Goal: Information Seeking & Learning: Learn about a topic

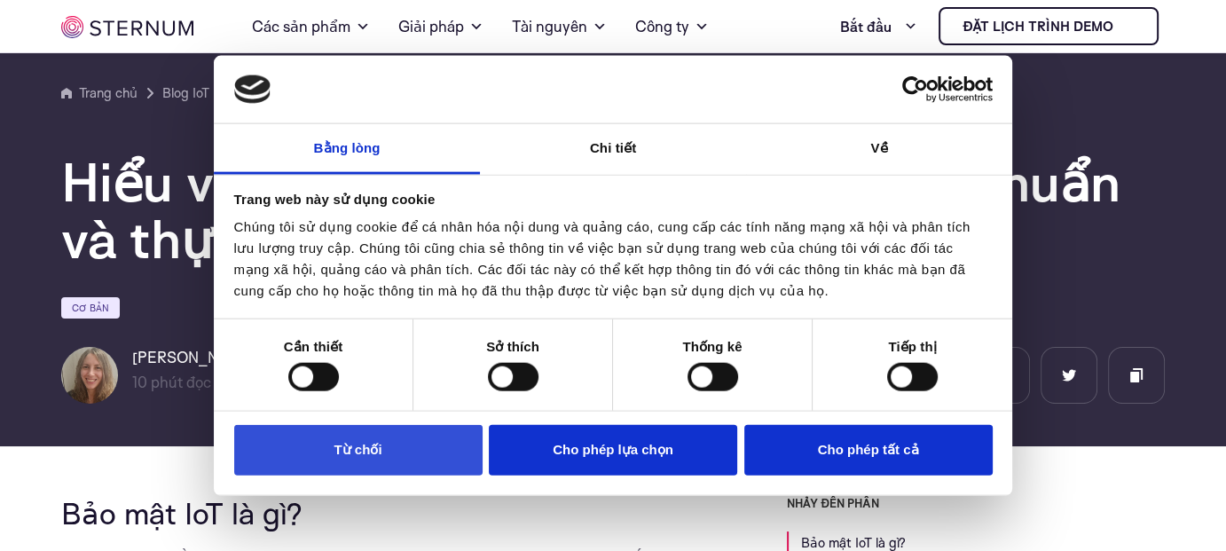
scroll to position [194, 0]
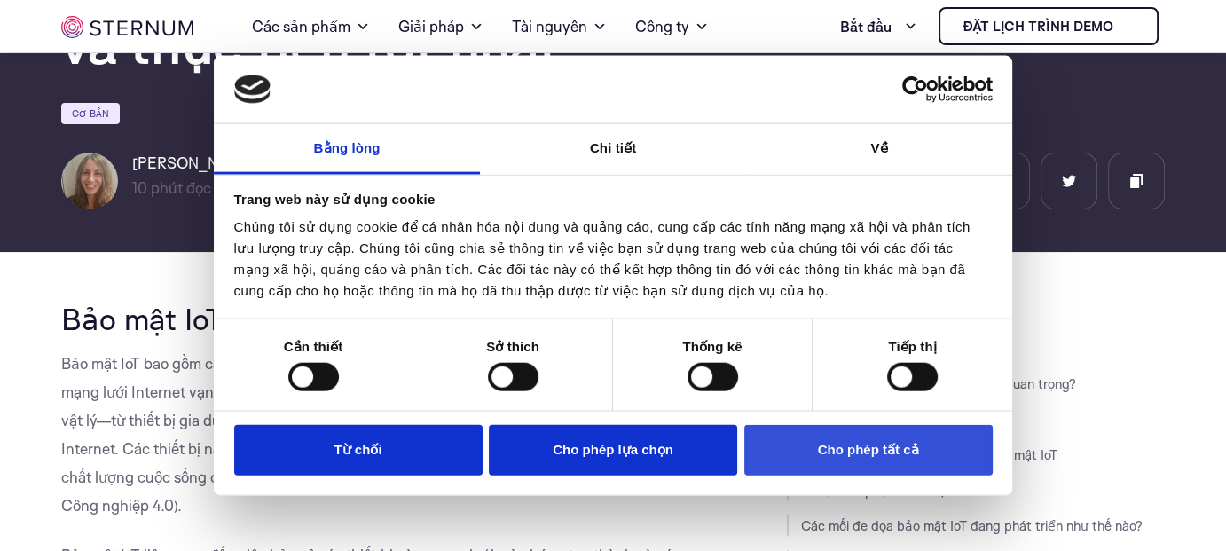
click at [852, 443] on font "Cho phép tất cả" at bounding box center [868, 449] width 101 height 15
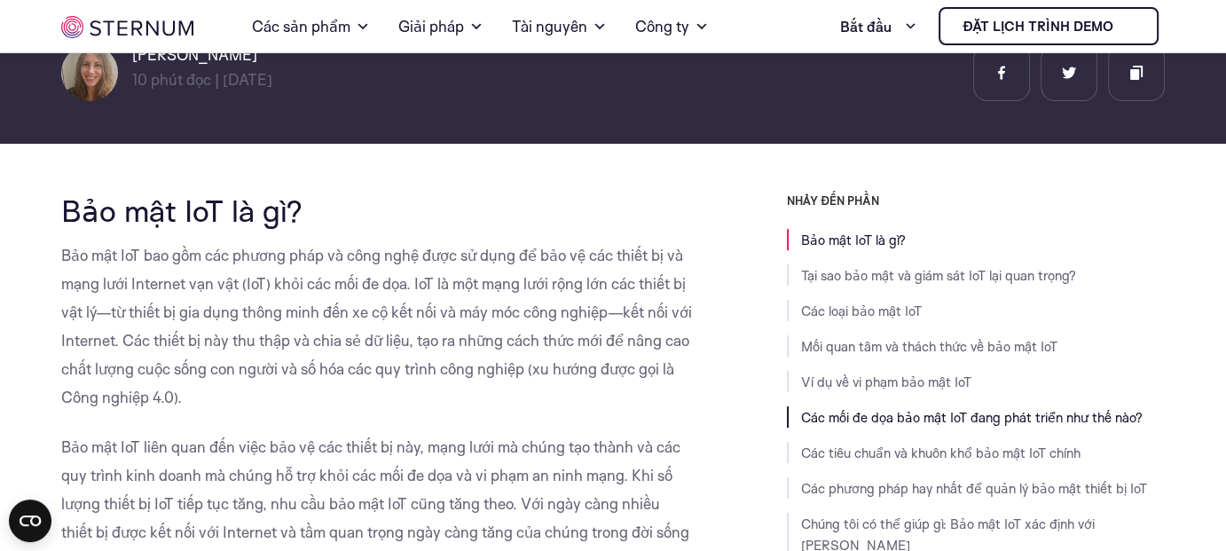
scroll to position [440, 0]
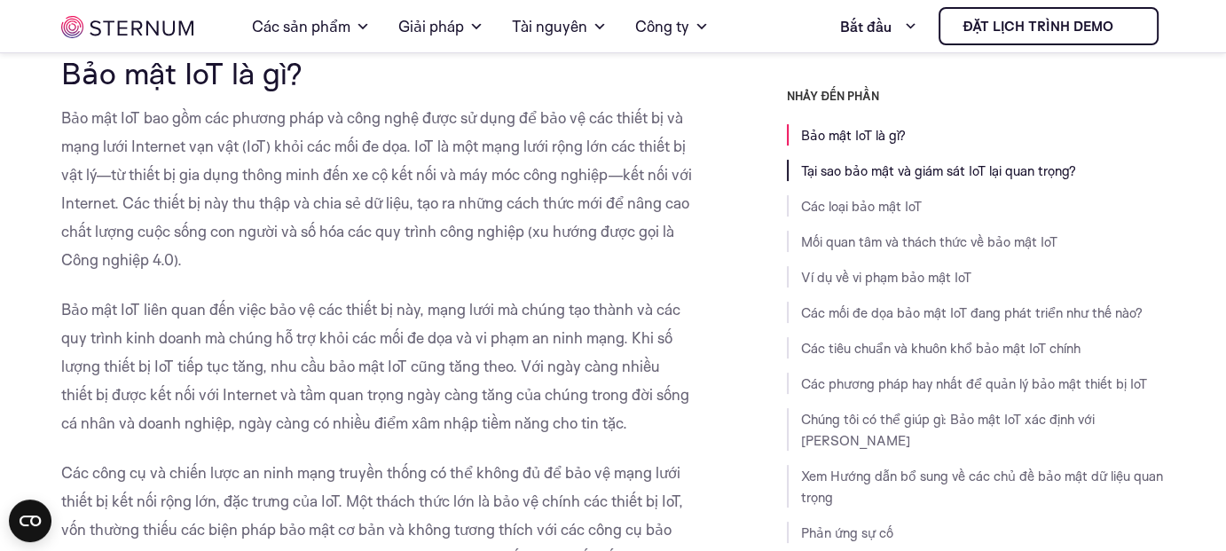
click at [864, 171] on font "Tại sao bảo mật và giám sát IoT lại quan trọng?" at bounding box center [938, 170] width 275 height 17
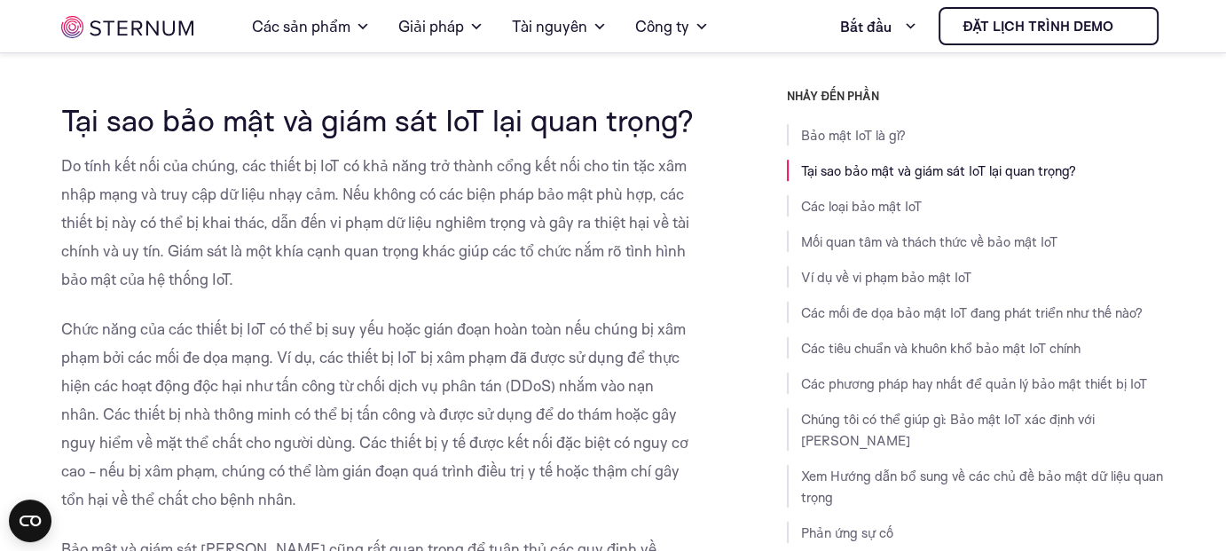
scroll to position [1085, 0]
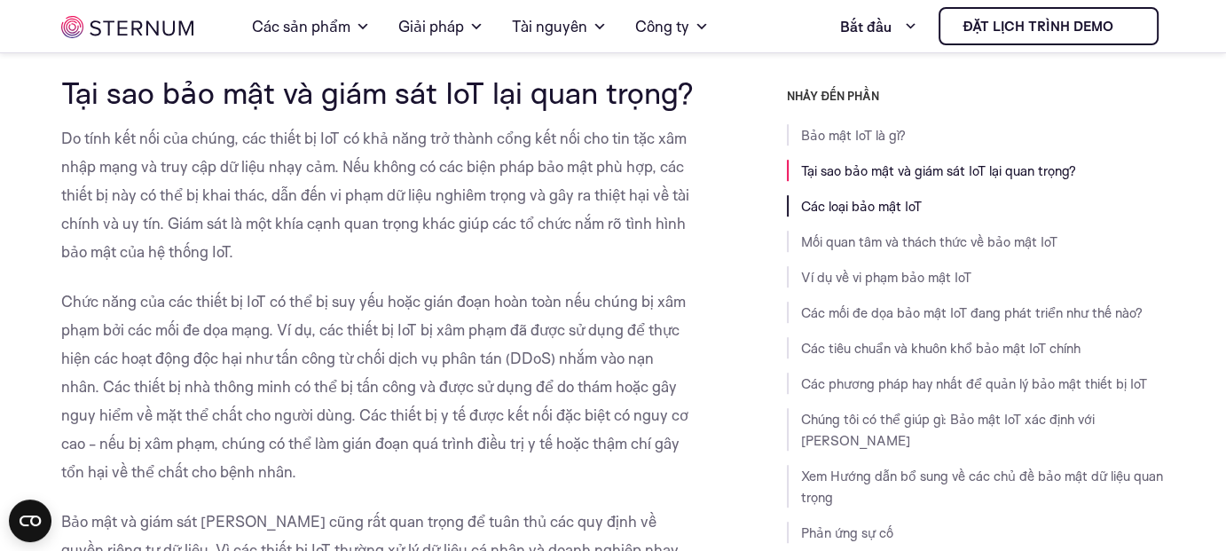
click at [850, 204] on font "Các loại bảo mật IoT" at bounding box center [861, 206] width 121 height 17
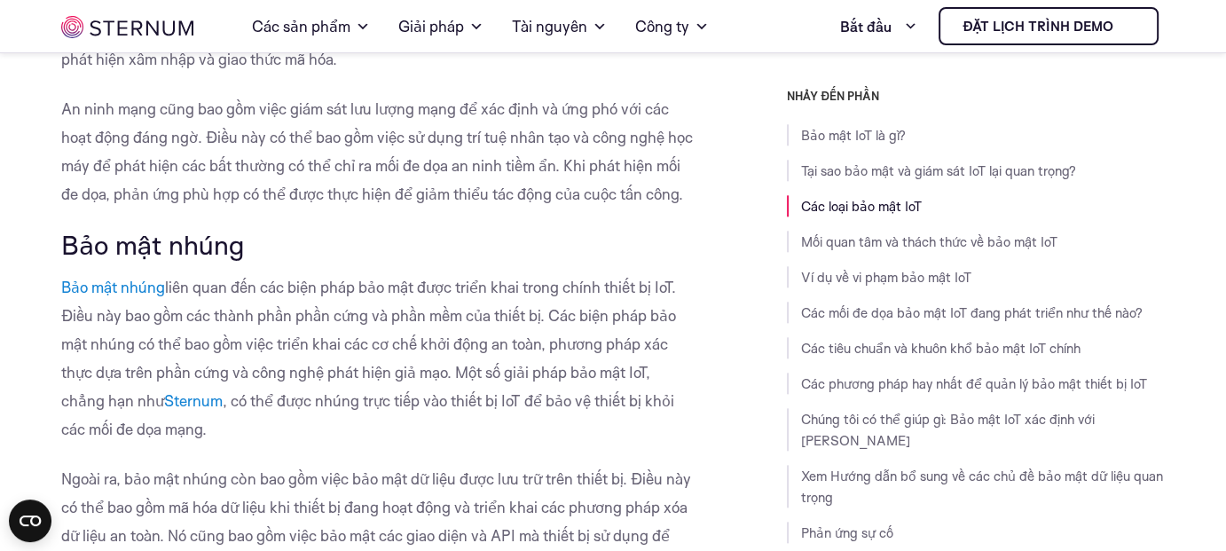
scroll to position [2000, 0]
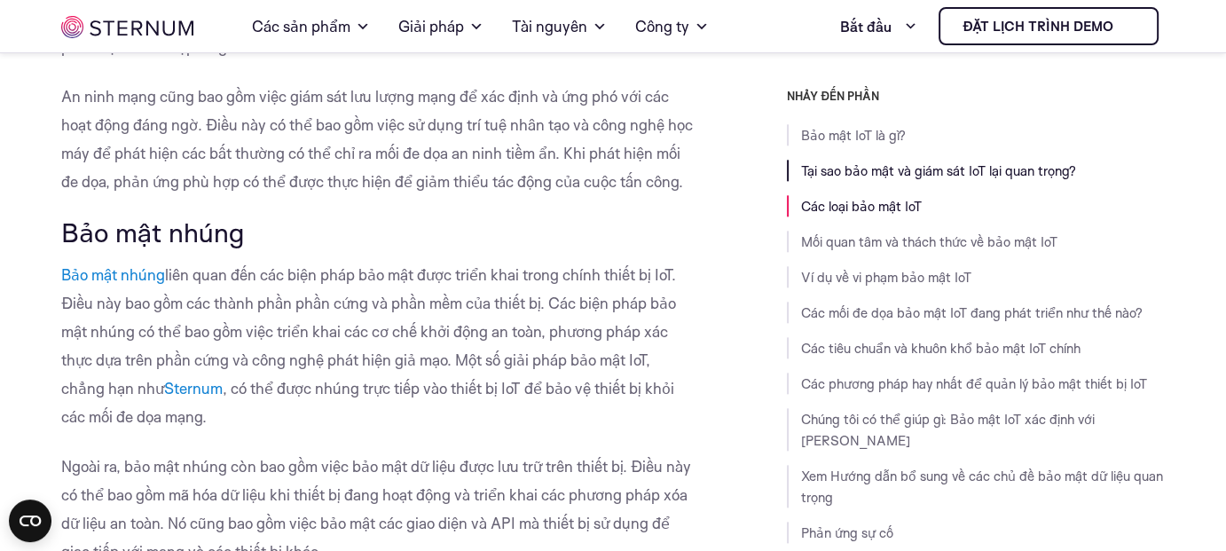
click at [822, 165] on font "Tại sao bảo mật và giám sát IoT lại quan trọng?" at bounding box center [938, 170] width 275 height 17
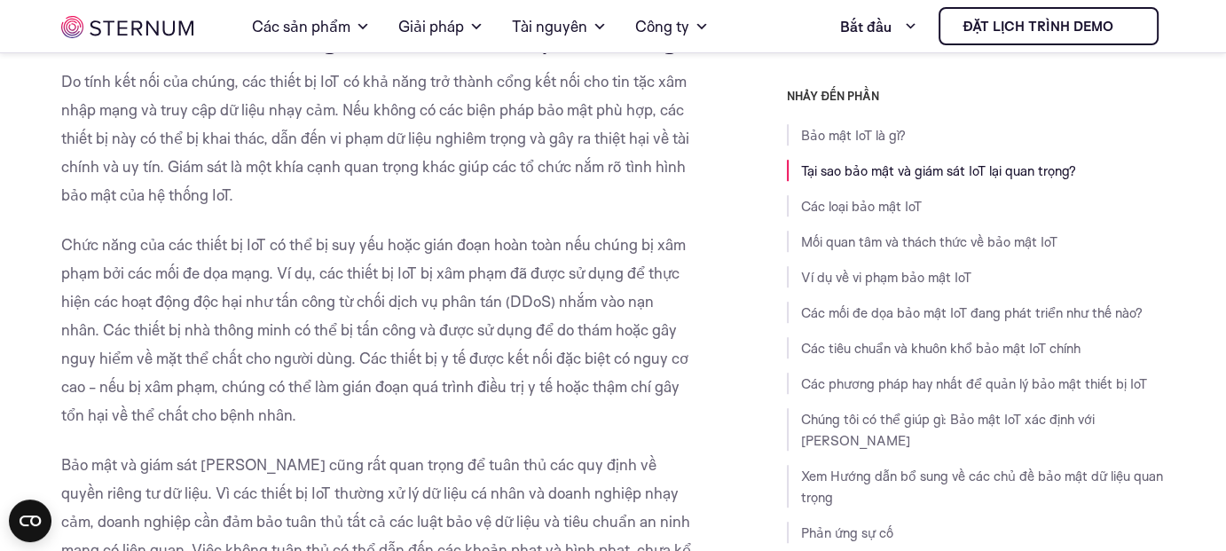
scroll to position [1085, 0]
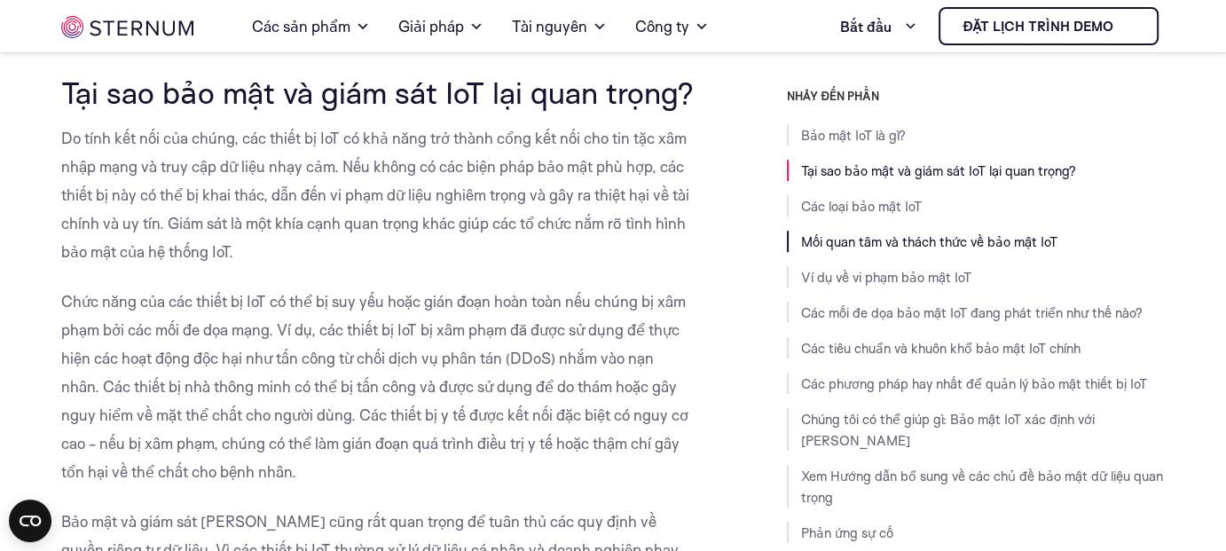
click at [863, 240] on font "Mối quan tâm và thách thức về bảo mật IoT" at bounding box center [929, 241] width 256 height 17
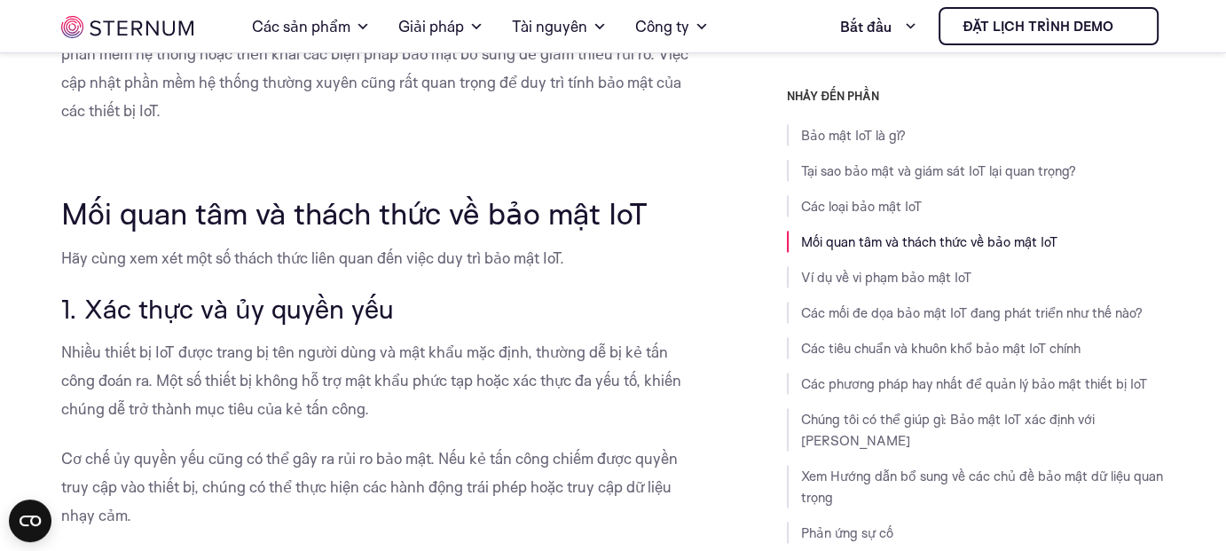
scroll to position [3015, 0]
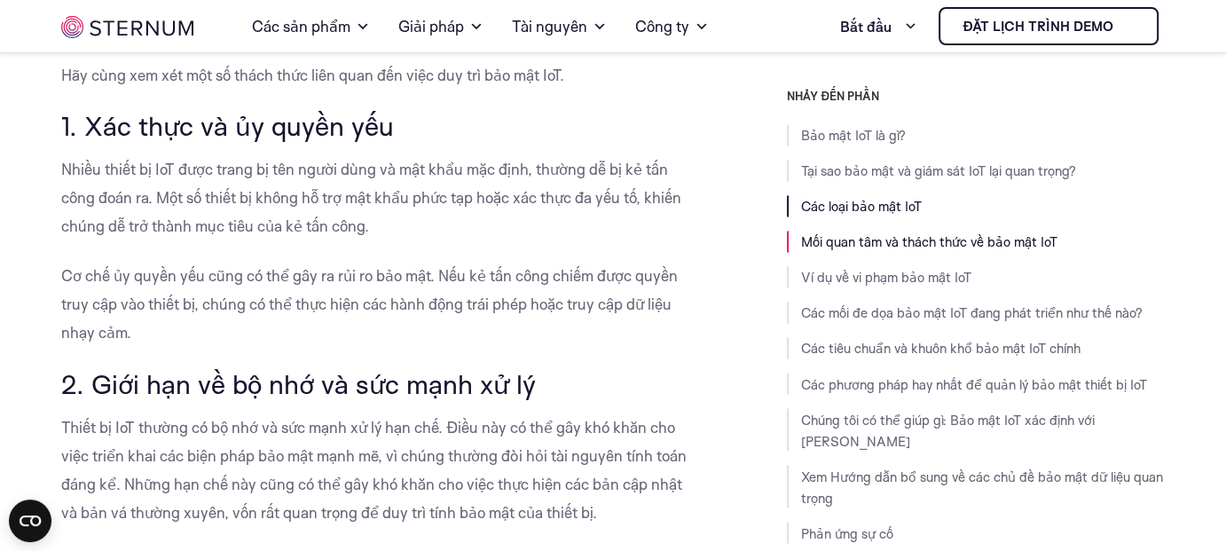
click at [853, 200] on font "Các loại bảo mật IoT" at bounding box center [861, 206] width 121 height 17
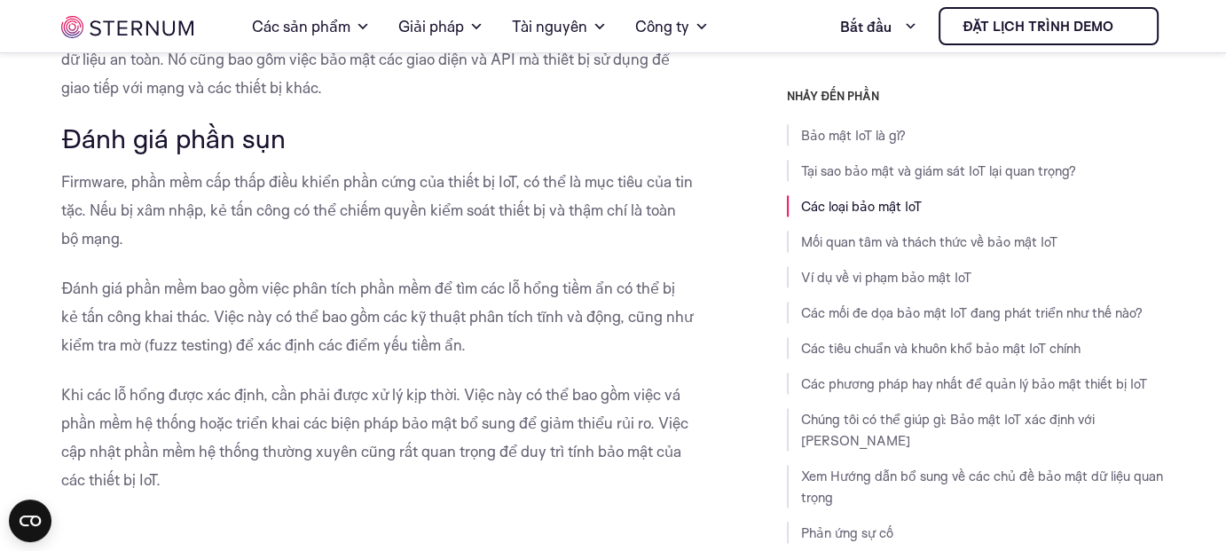
scroll to position [2311, 0]
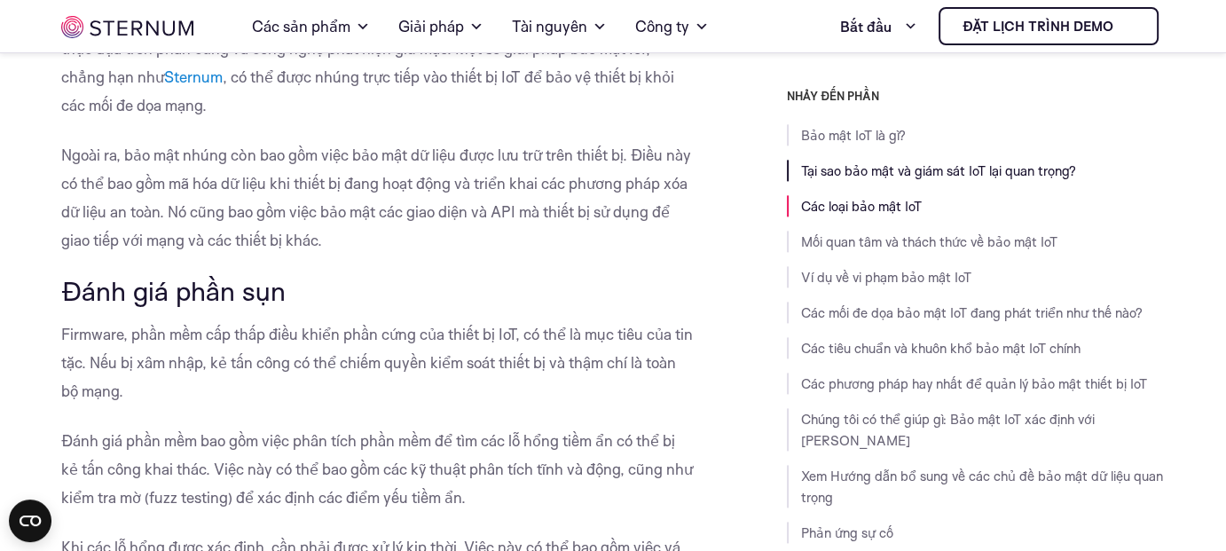
click at [827, 164] on font "Tại sao bảo mật và giám sát IoT lại quan trọng?" at bounding box center [938, 170] width 275 height 17
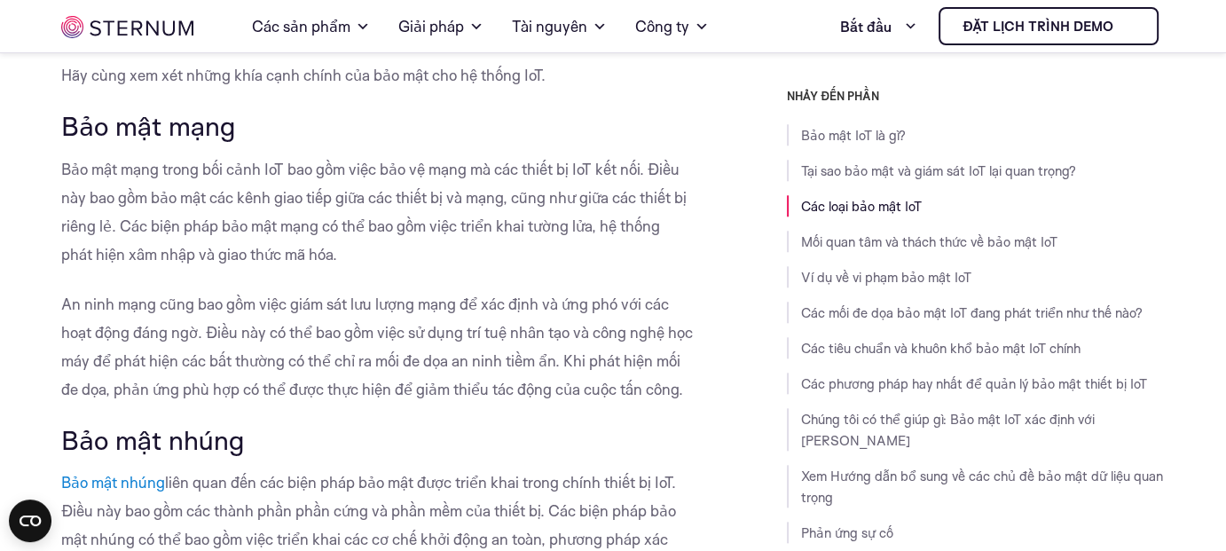
scroll to position [1792, 0]
click at [910, 312] on font "Các mối đe dọa bảo mật IoT đang phát triển như thế nào?" at bounding box center [971, 312] width 341 height 17
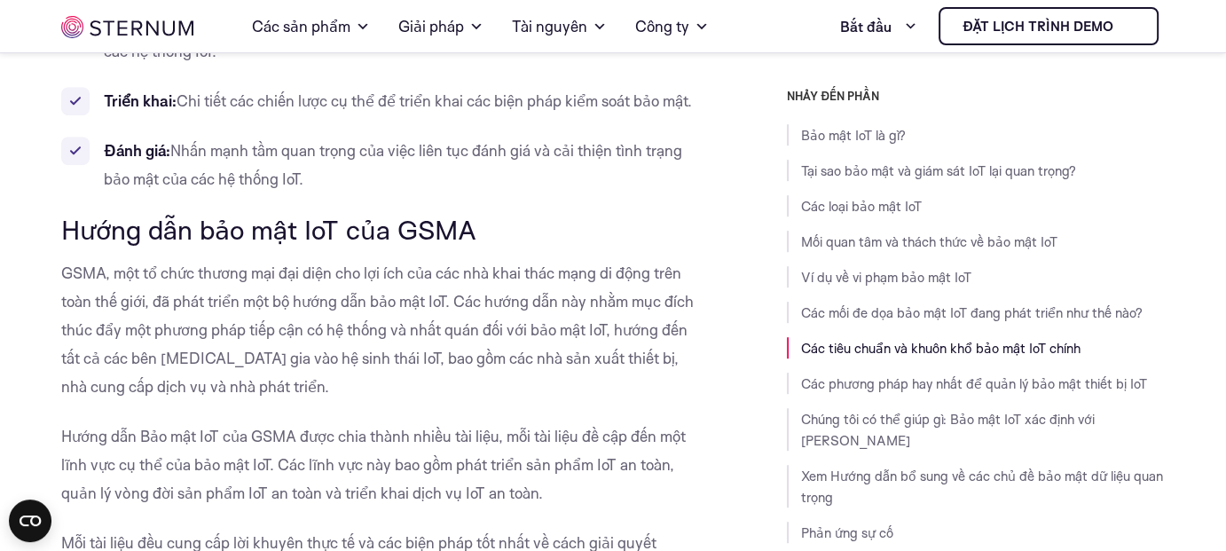
scroll to position [7794, 0]
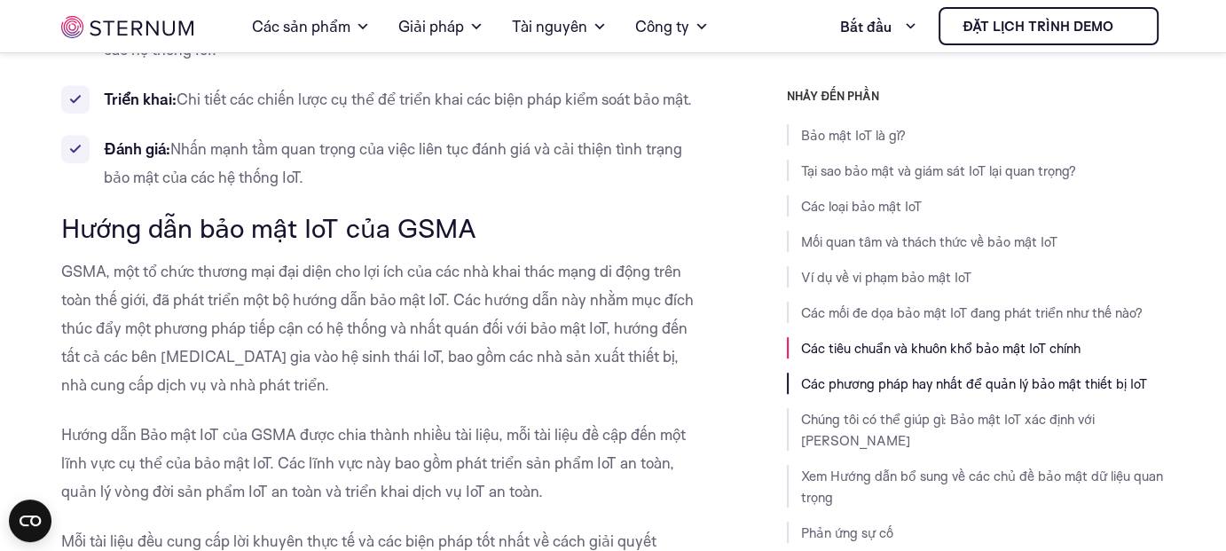
click at [874, 389] on font "Các phương pháp hay nhất để quản lý bảo mật thiết bị IoT" at bounding box center [974, 383] width 346 height 17
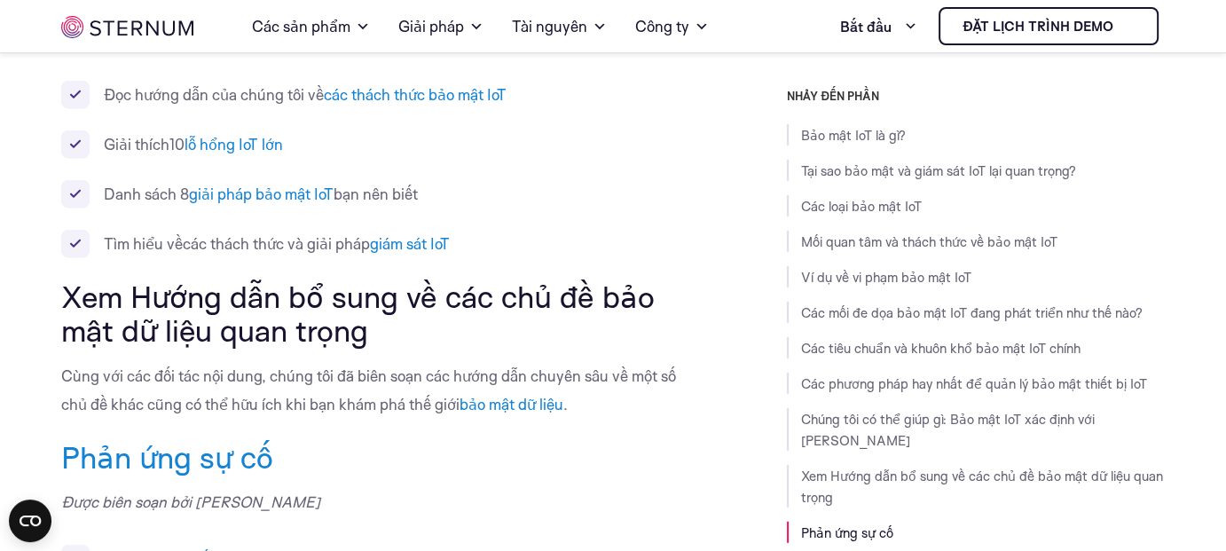
scroll to position [11517, 0]
click at [839, 380] on font "Các phương pháp hay nhất để quản lý bảo mật thiết bị IoT" at bounding box center [974, 383] width 346 height 17
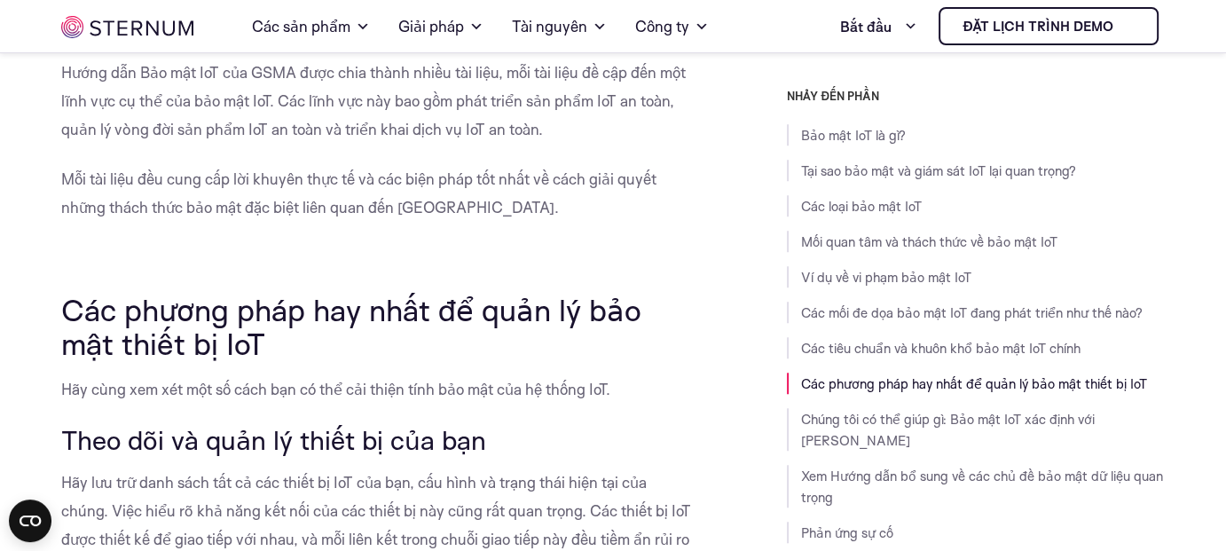
scroll to position [8319, 0]
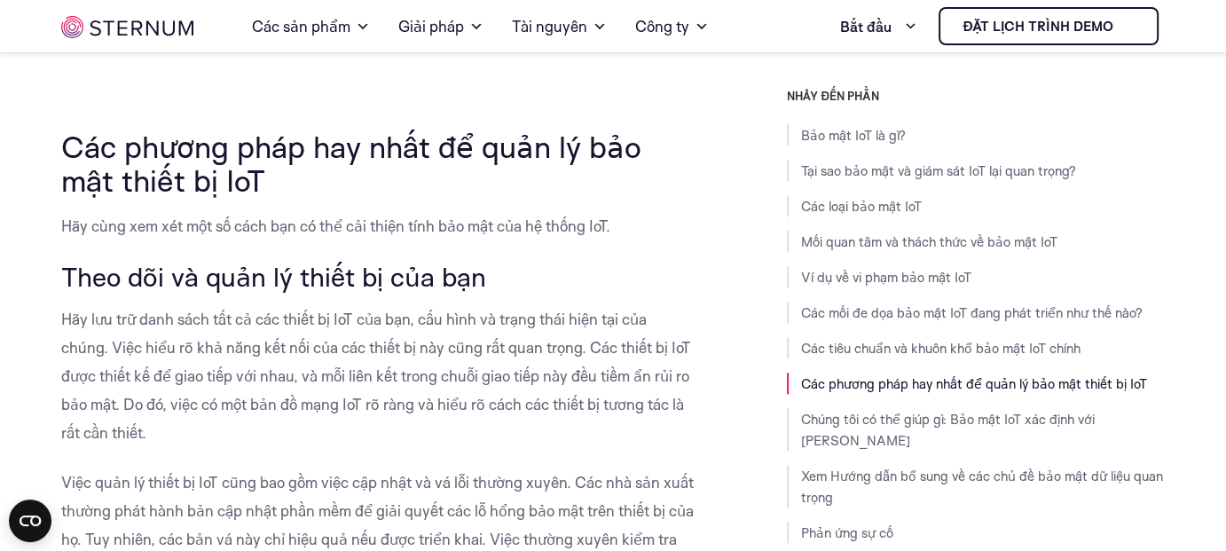
drag, startPoint x: 64, startPoint y: 202, endPoint x: 291, endPoint y: 249, distance: 231.8
click at [291, 198] on h2 "Các phương pháp hay nhất để quản lý bảo mật thiết bị IoT" at bounding box center [377, 163] width 632 height 68
click at [270, 293] on font "Theo dõi và quản lý thiết bị của bạn" at bounding box center [273, 276] width 425 height 33
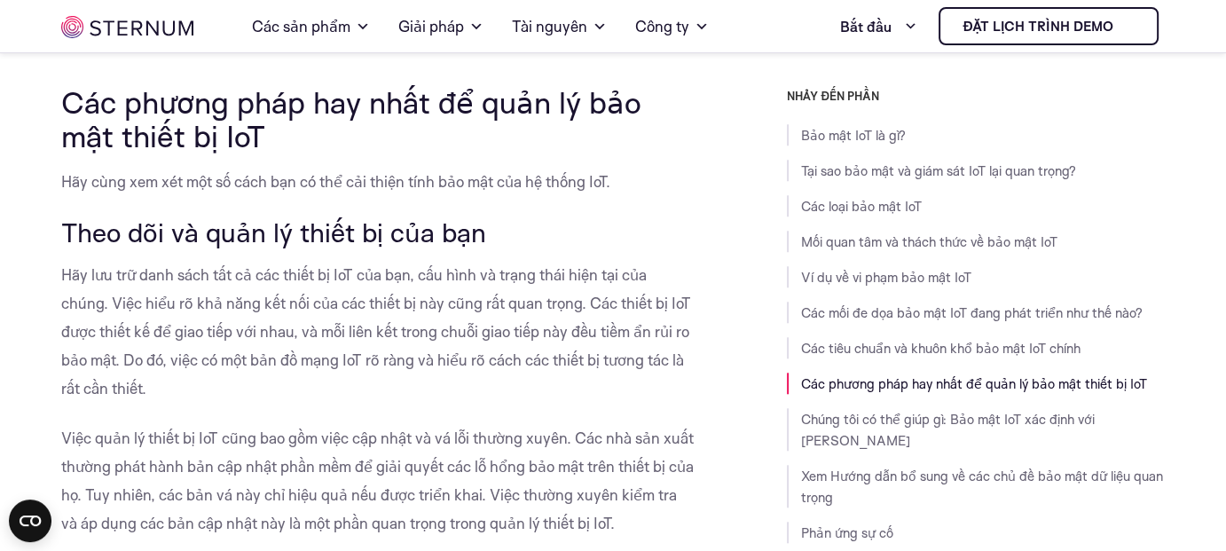
scroll to position [8362, 0]
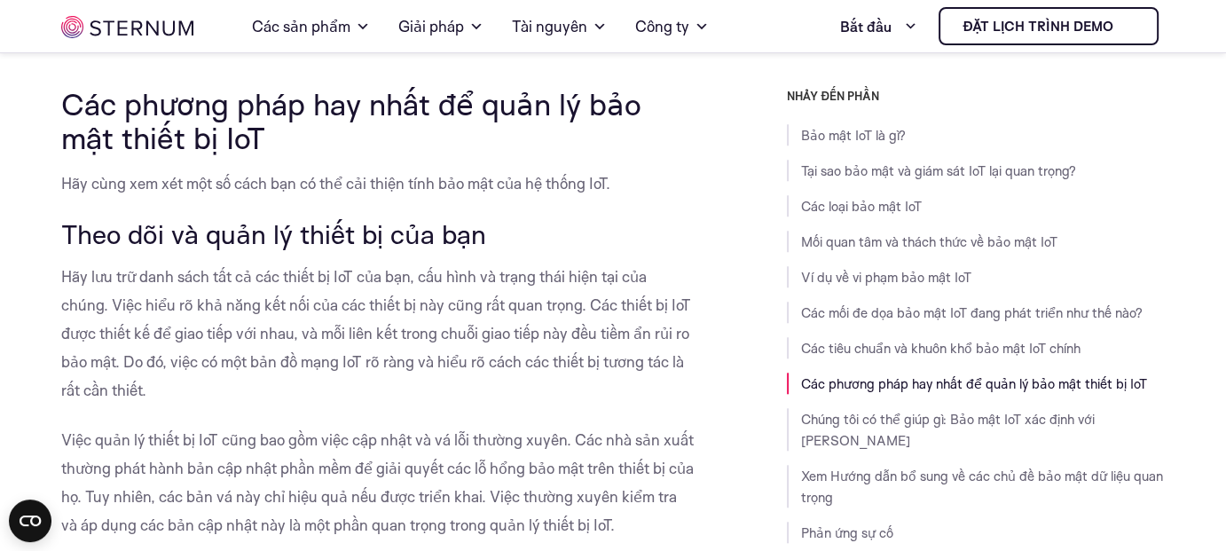
click at [298, 155] on h2 "Các phương pháp hay nhất để quản lý bảo mật thiết bị IoT" at bounding box center [377, 121] width 632 height 68
click at [245, 192] on font "Hãy cùng xem xét một số cách bạn có thể cải thiện tính bảo mật của hệ thống IoT." at bounding box center [335, 183] width 549 height 19
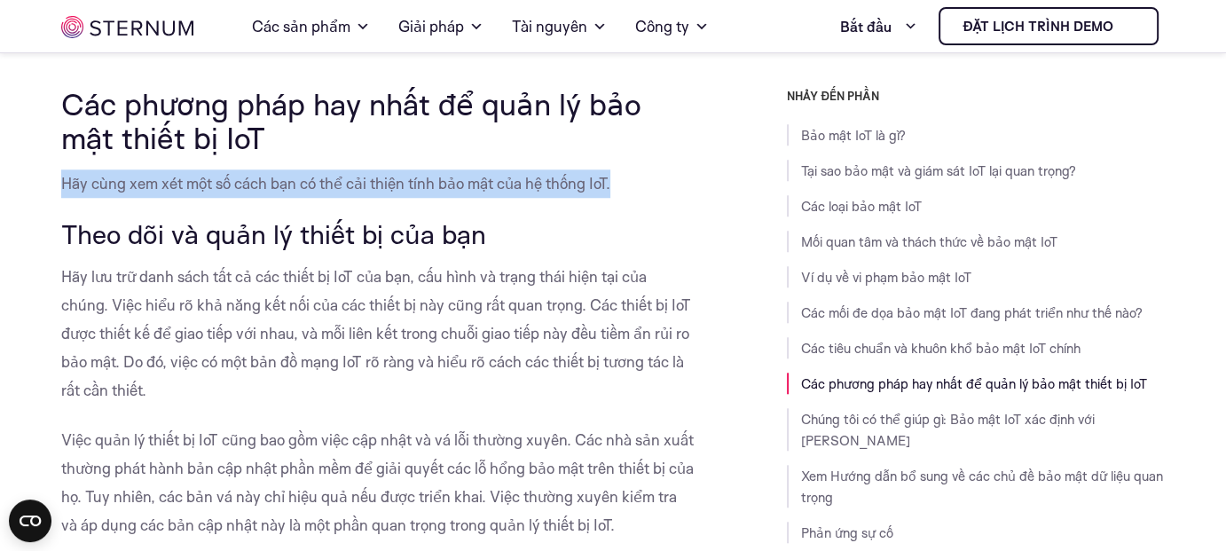
click at [245, 192] on font "Hãy cùng xem xét một số cách bạn có thể cải thiện tính bảo mật của hệ thống IoT." at bounding box center [335, 183] width 549 height 19
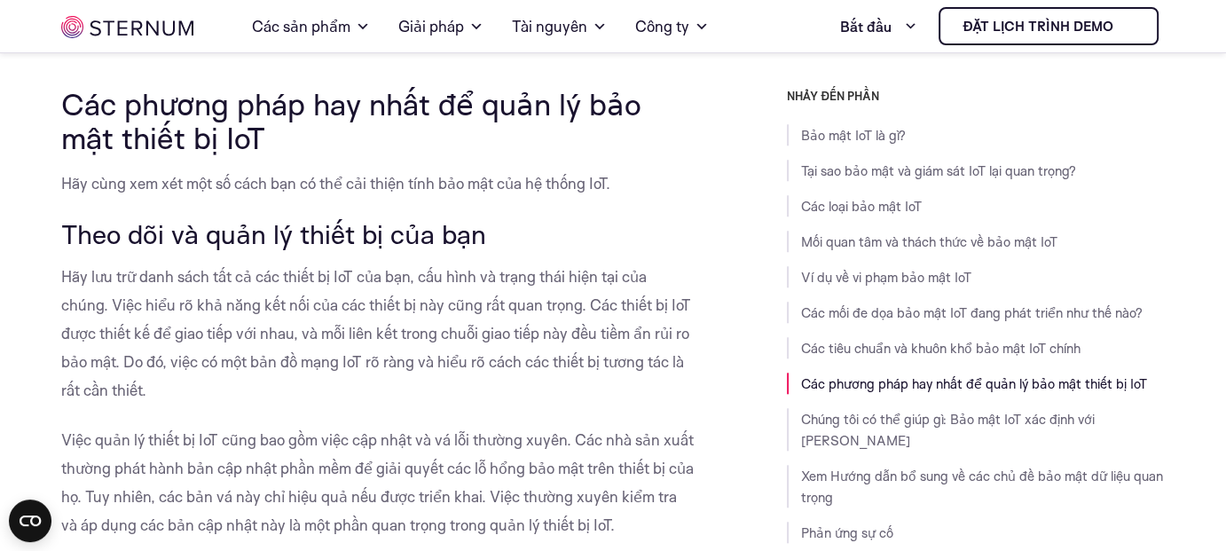
click at [262, 250] on font "Theo dõi và quản lý thiết bị của bạn" at bounding box center [273, 233] width 425 height 33
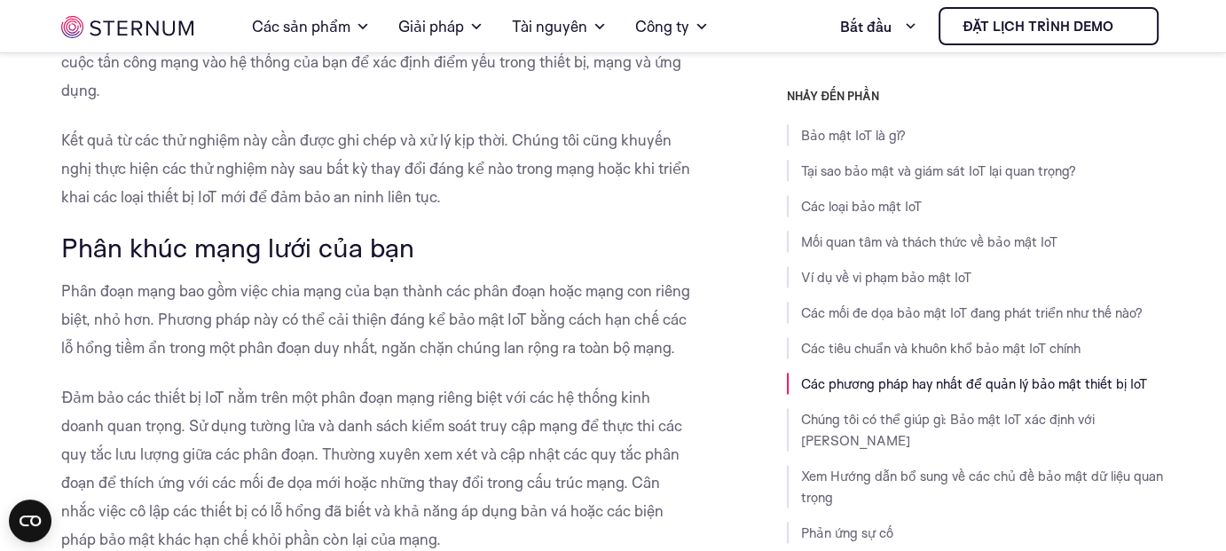
scroll to position [9269, 0]
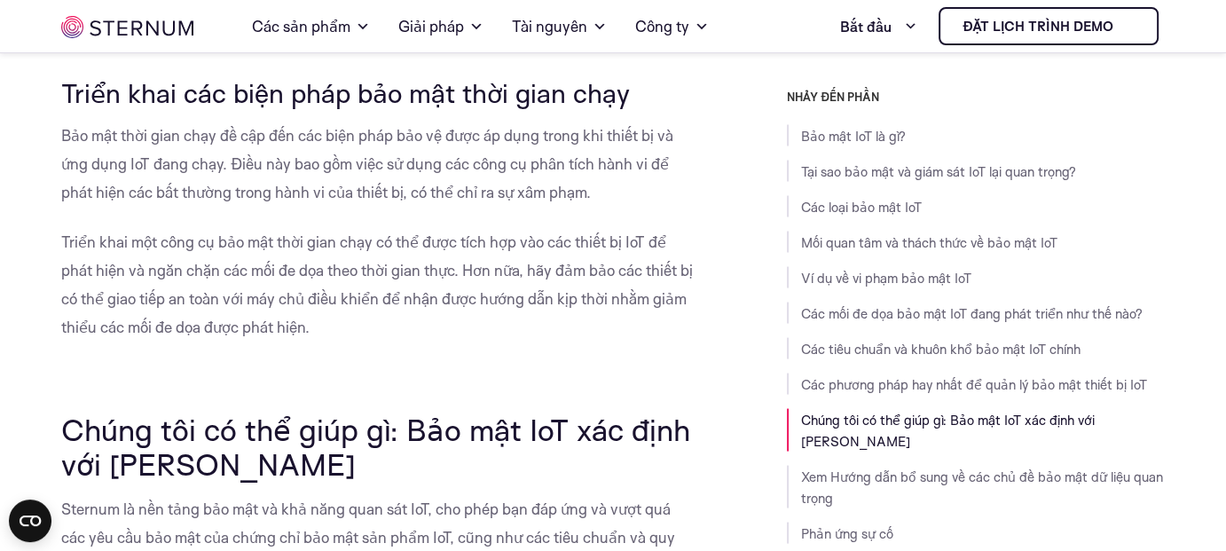
scroll to position [10082, 0]
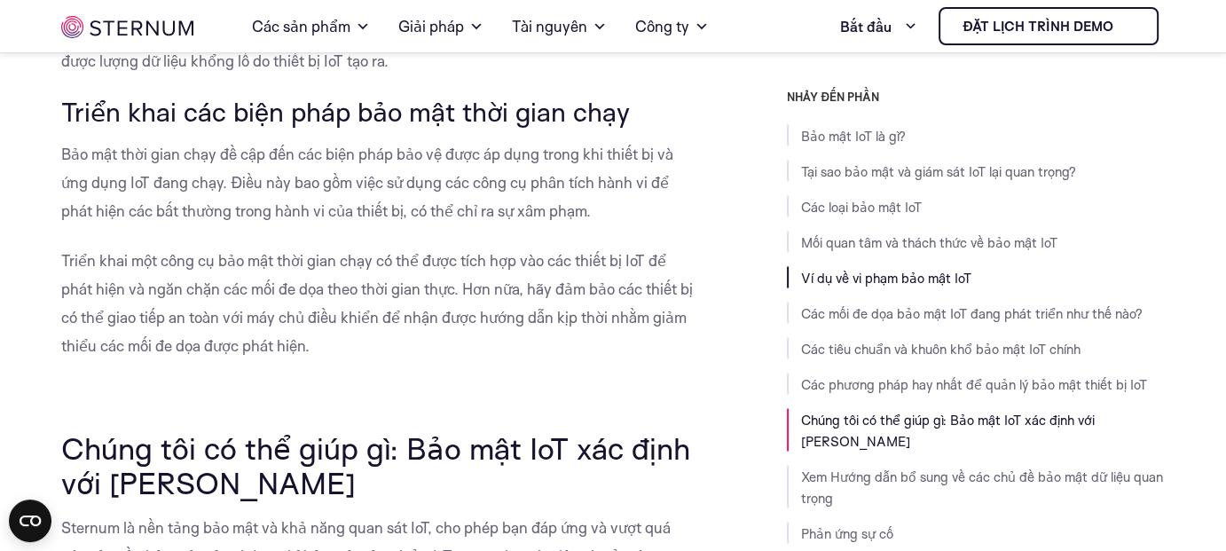
click at [877, 274] on font "Ví dụ về vi phạm bảo mật IoT" at bounding box center [886, 277] width 170 height 17
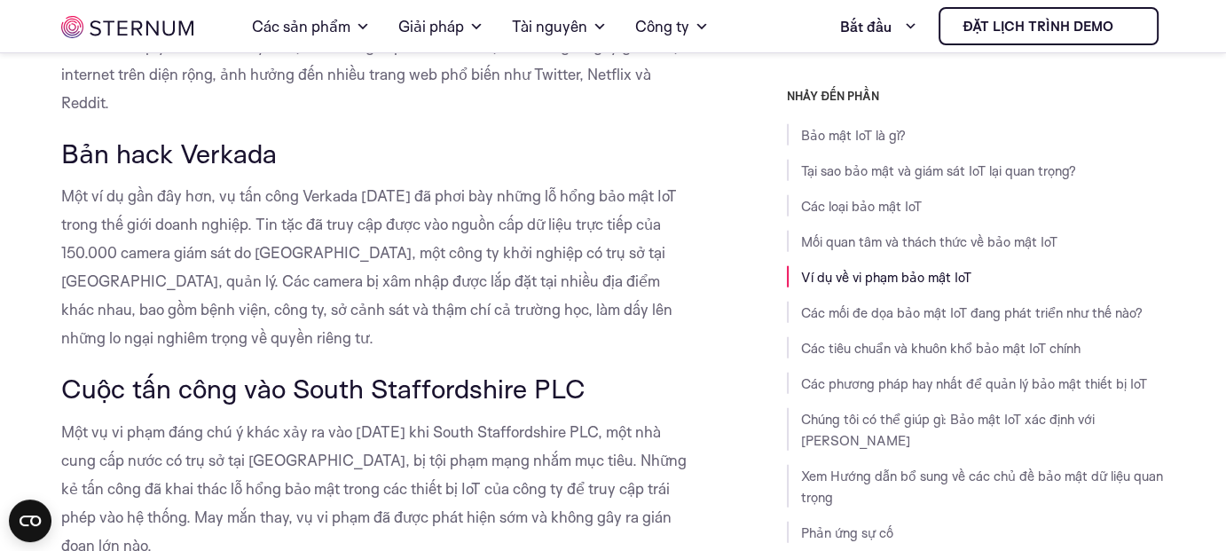
scroll to position [4303, 0]
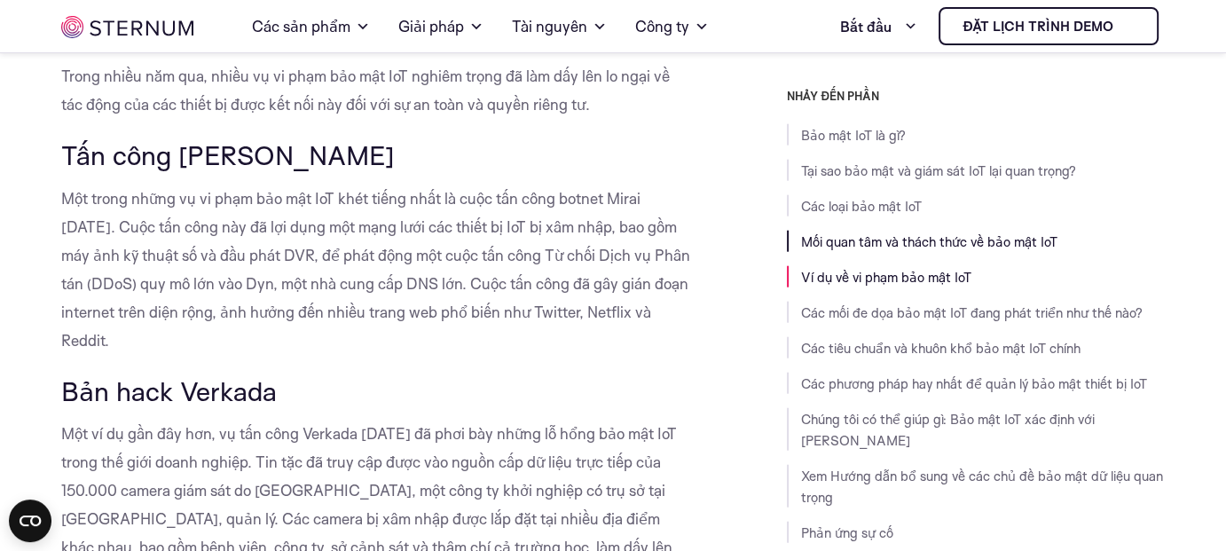
click at [877, 242] on font "Mối quan tâm và thách thức về bảo mật IoT" at bounding box center [929, 241] width 256 height 17
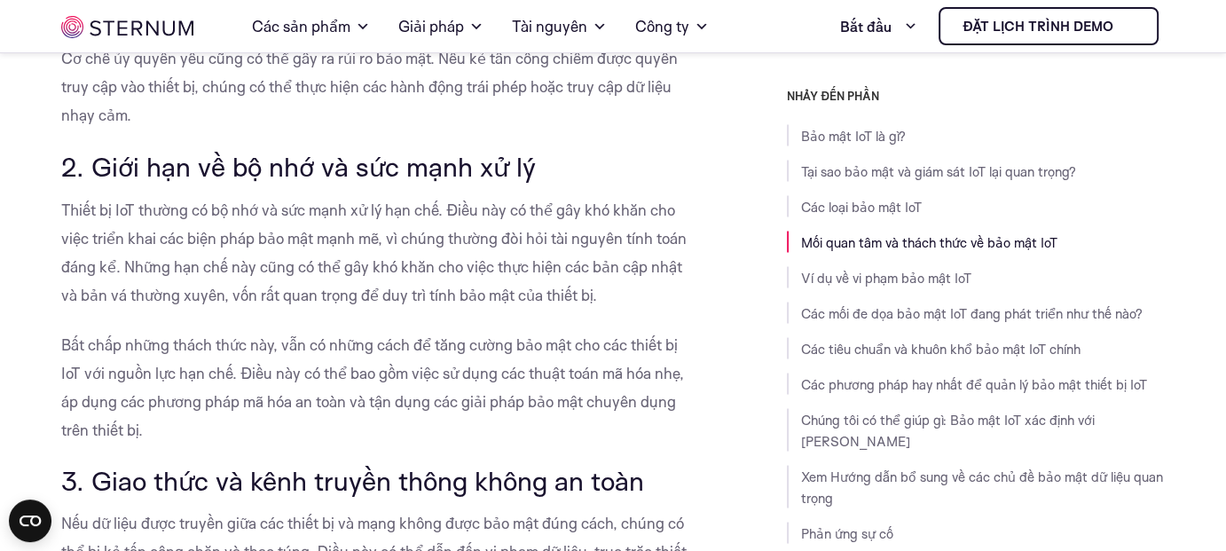
scroll to position [3015, 0]
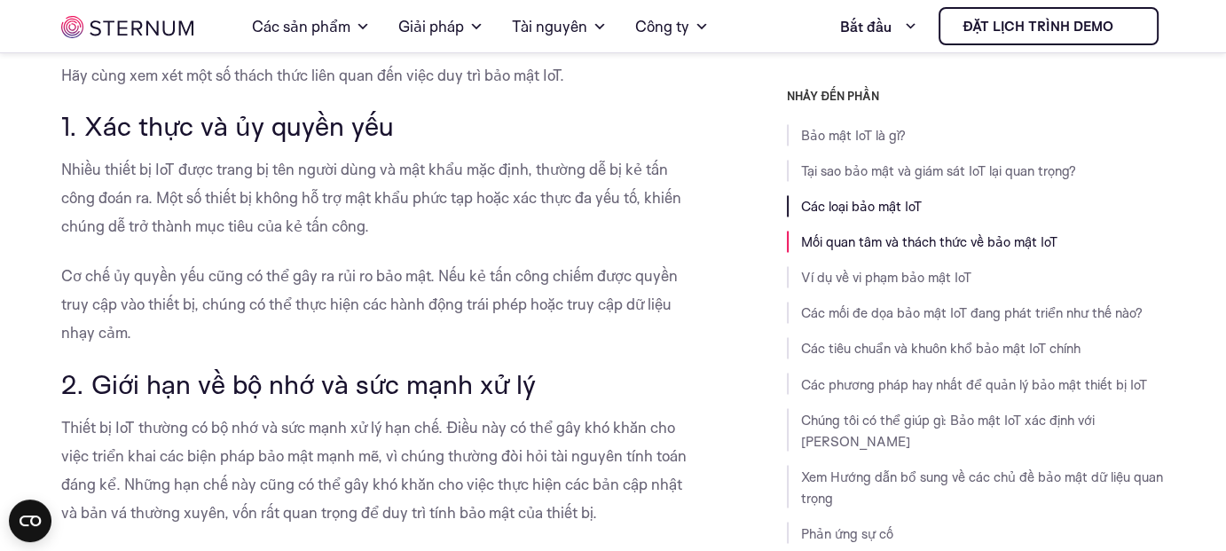
click at [880, 205] on font "Các loại bảo mật IoT" at bounding box center [861, 206] width 121 height 17
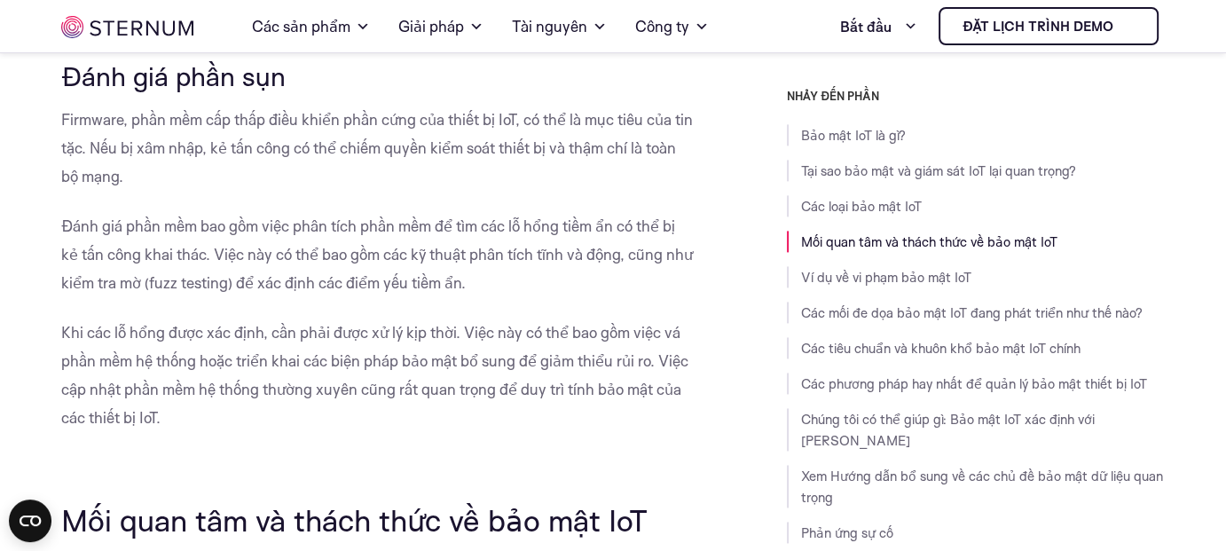
scroll to position [2515, 0]
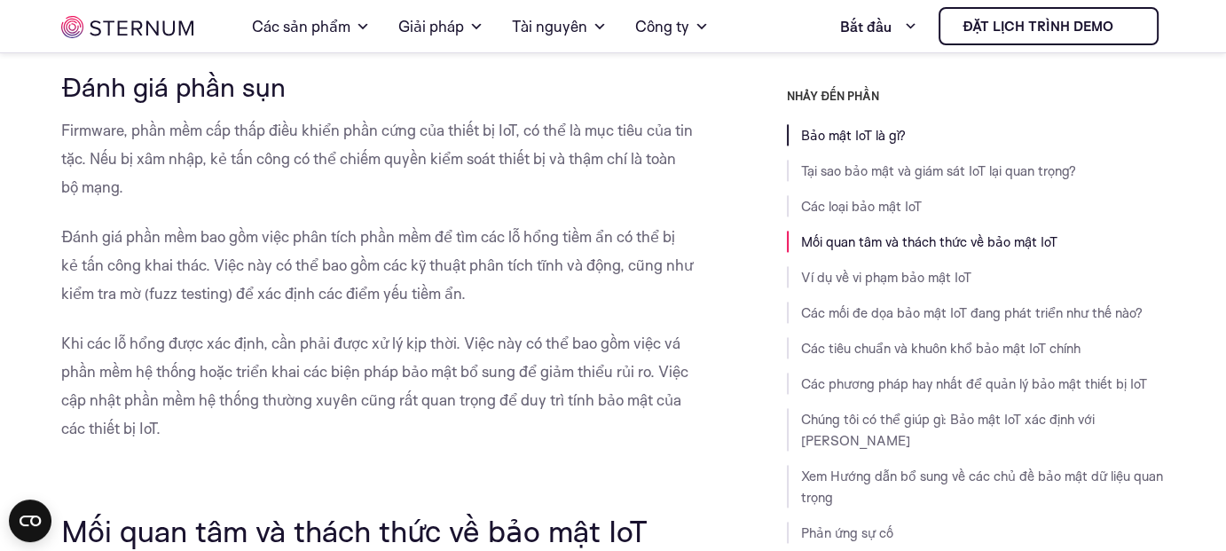
click at [849, 142] on font "Bảo mật IoT là gì?" at bounding box center [853, 135] width 105 height 17
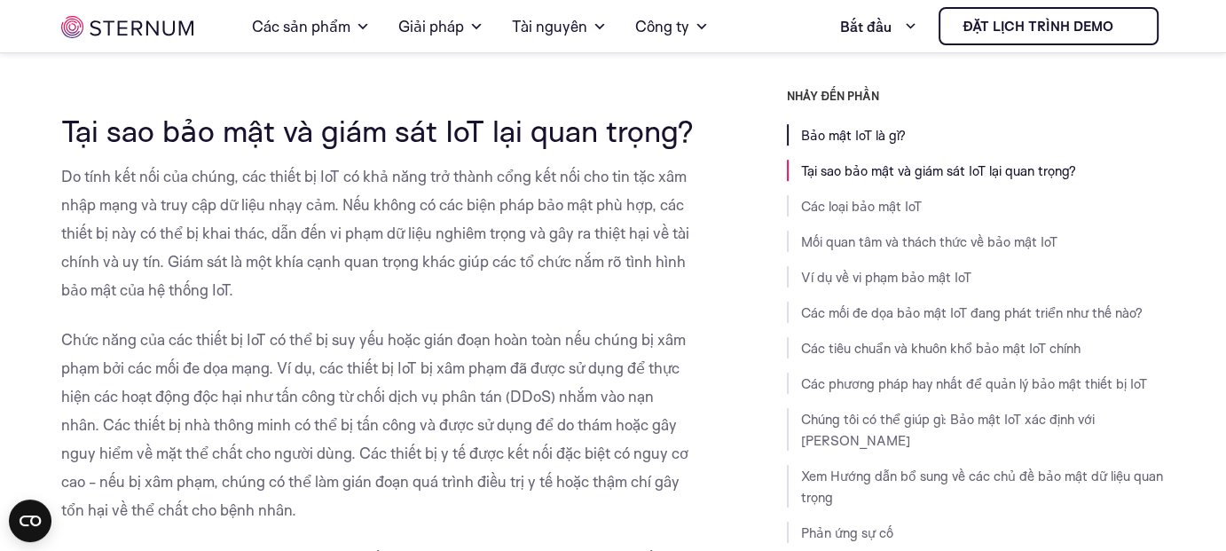
scroll to position [412, 0]
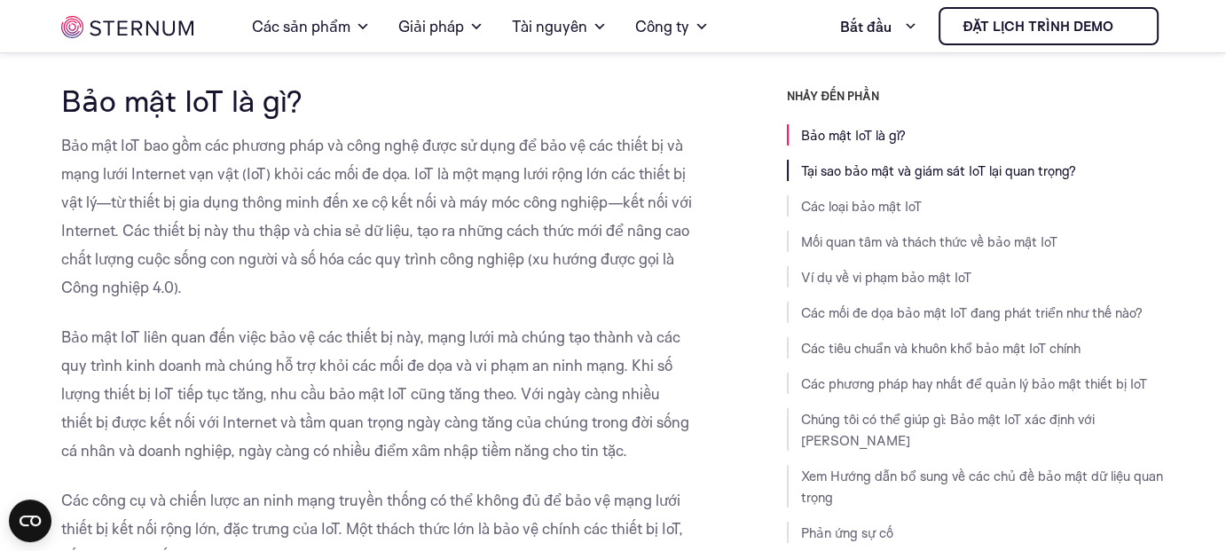
click at [830, 162] on font "Tại sao bảo mật và giám sát IoT lại quan trọng?" at bounding box center [938, 170] width 275 height 17
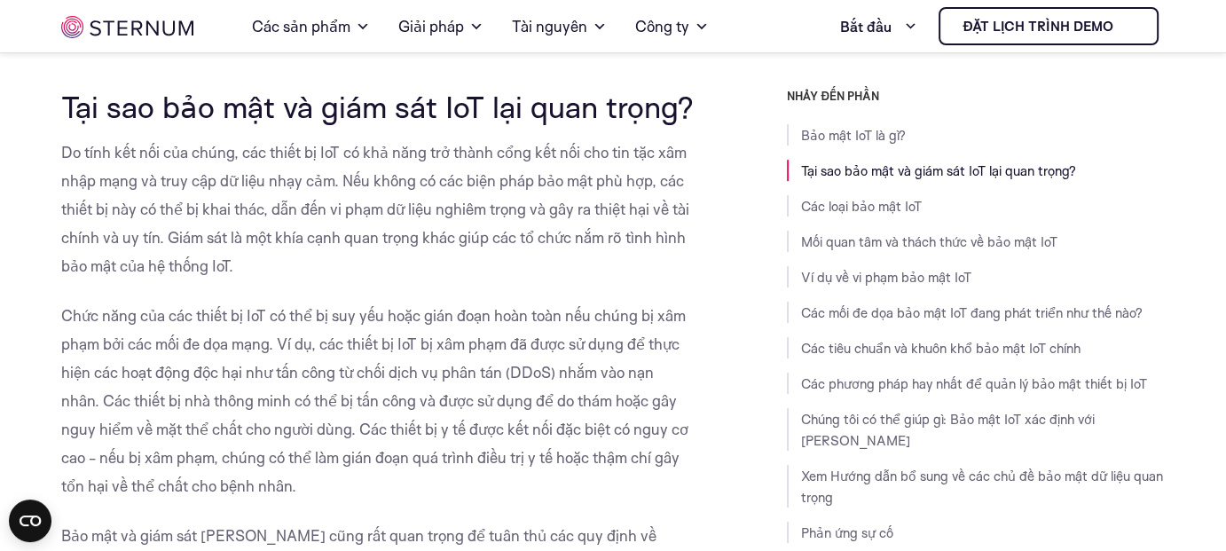
scroll to position [1085, 0]
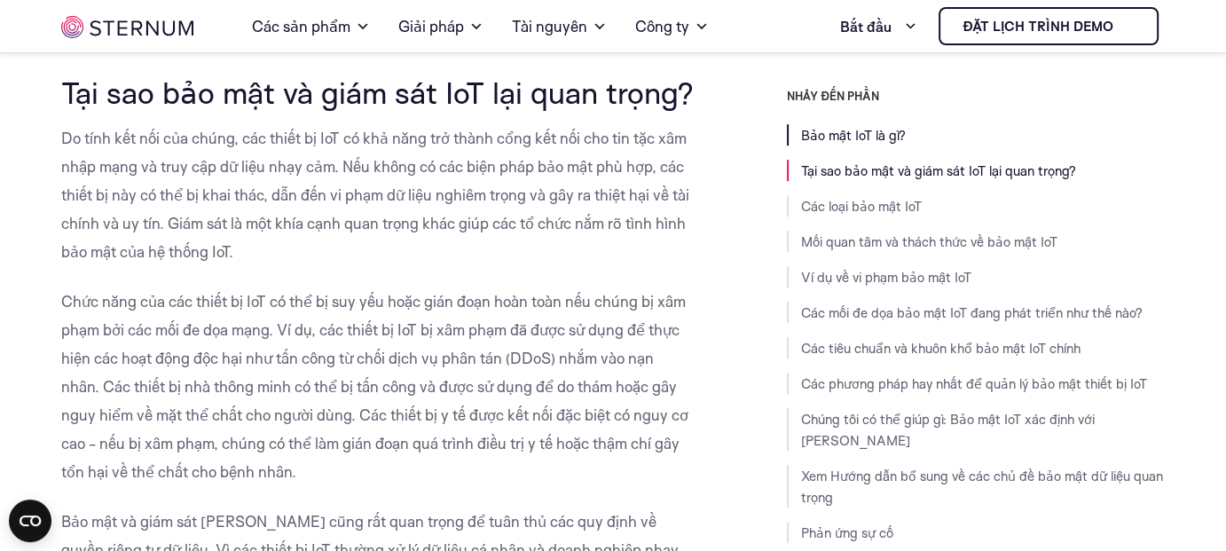
click at [822, 136] on font "Bảo mật IoT là gì?" at bounding box center [853, 135] width 105 height 17
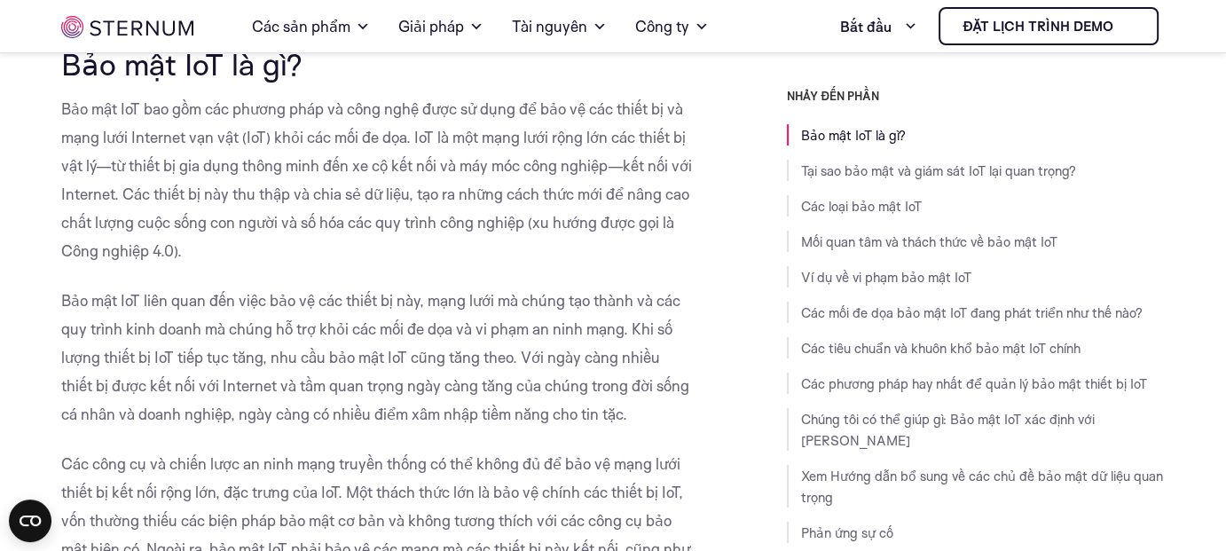
scroll to position [412, 0]
